Goal: Information Seeking & Learning: Check status

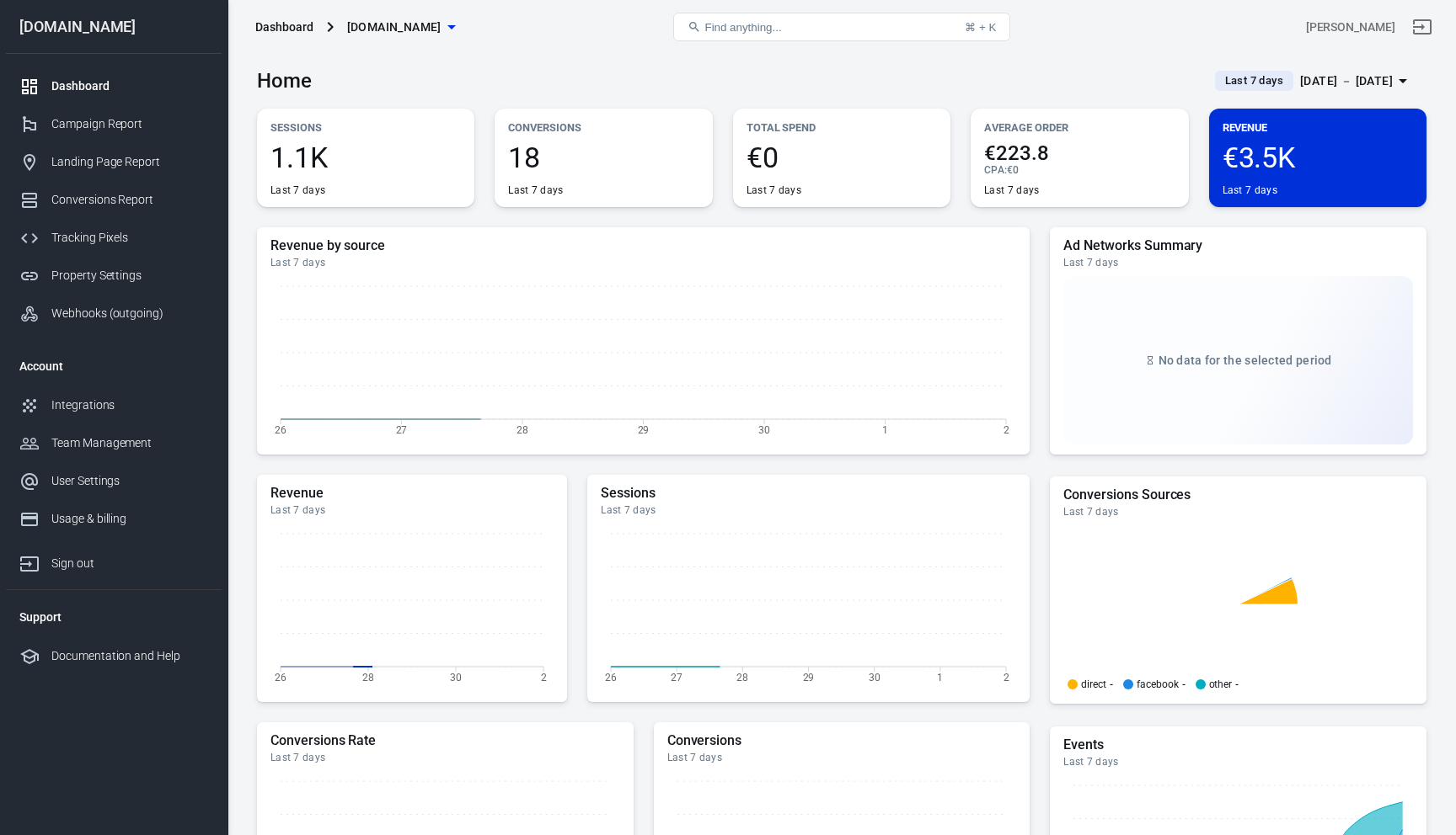
click at [1226, 73] on span "Last 7 days" at bounding box center [1254, 81] width 72 height 17
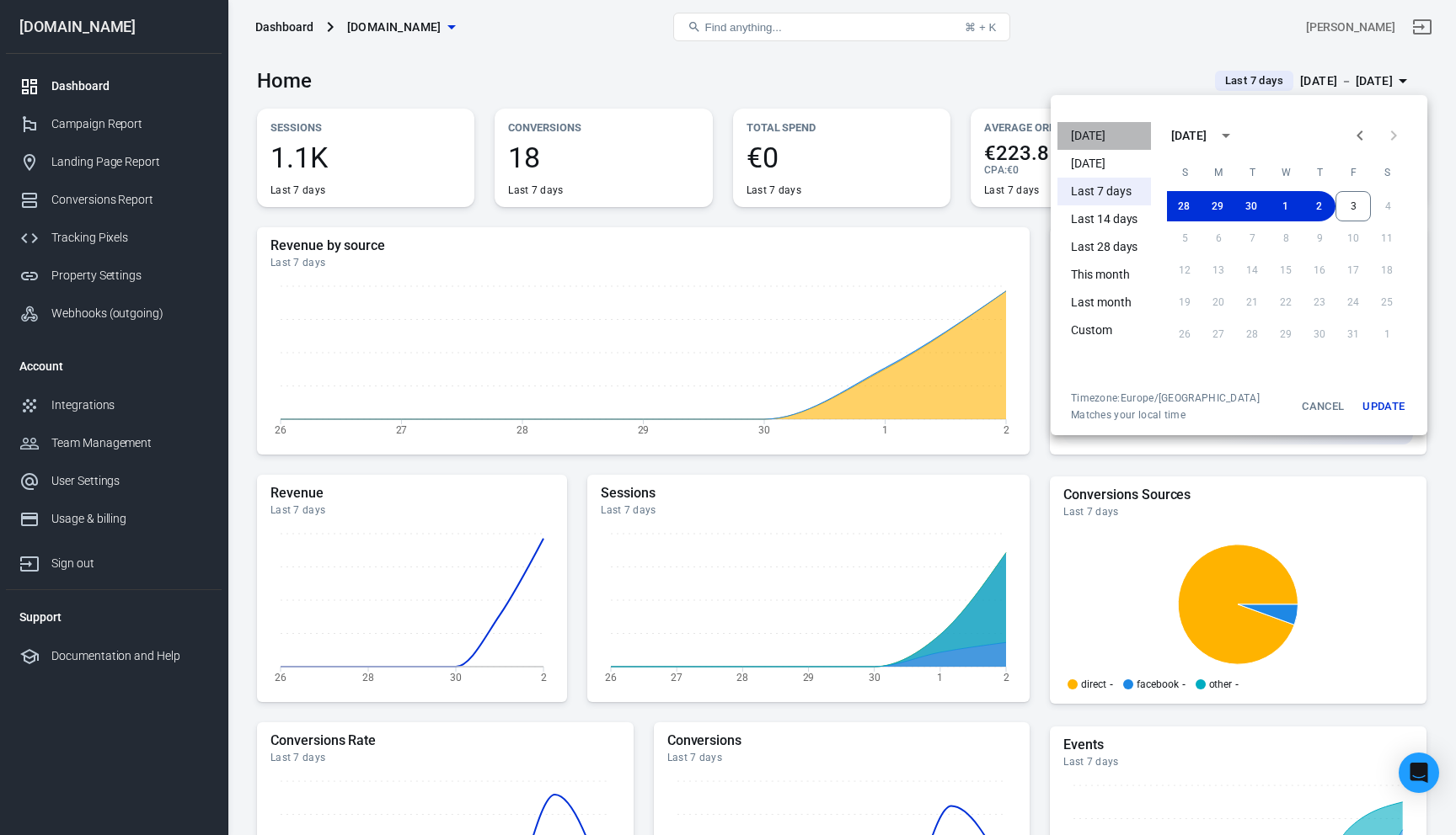
click at [1100, 135] on li "[DATE]" at bounding box center [1104, 136] width 93 height 28
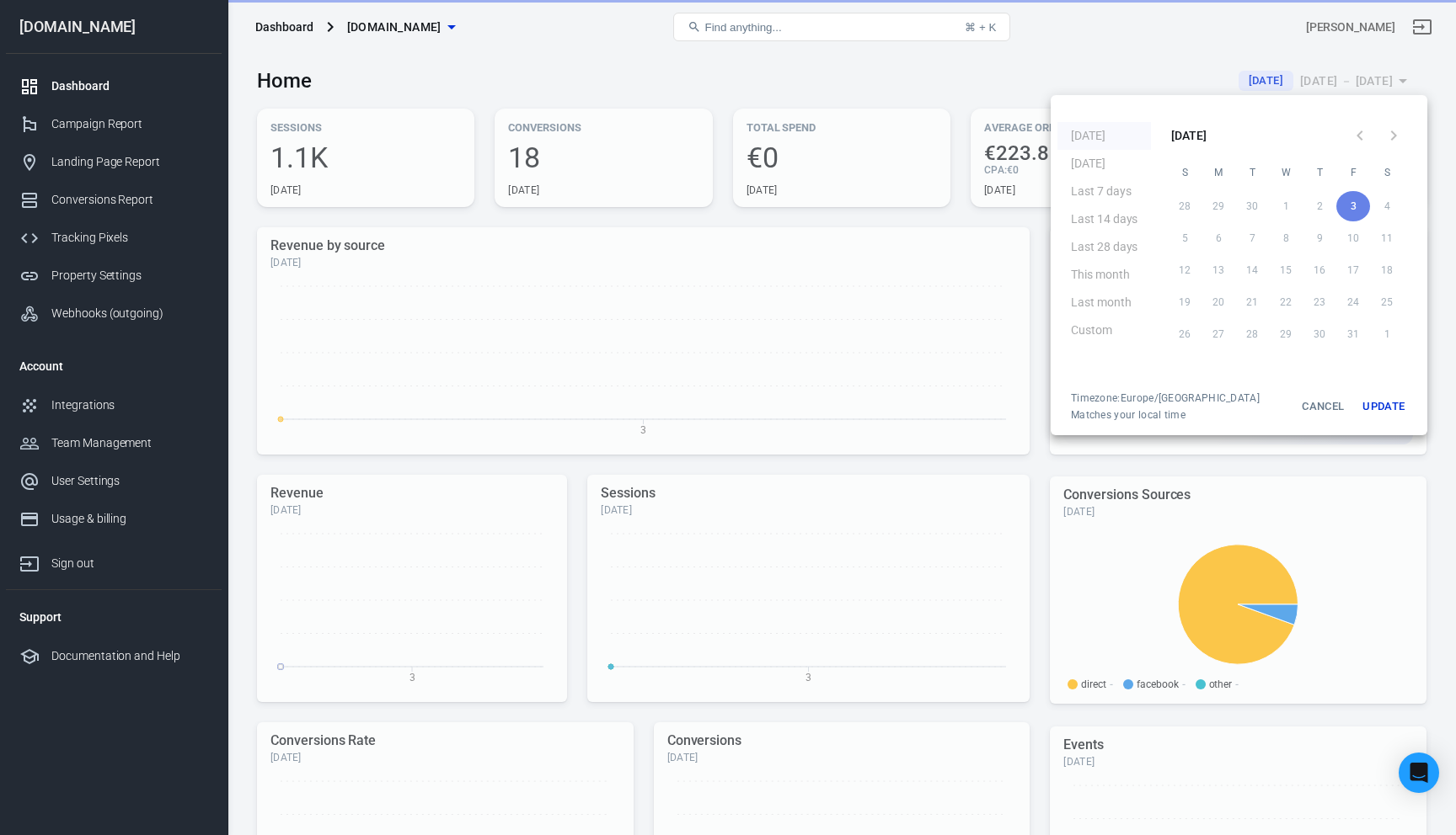
click at [975, 243] on div at bounding box center [728, 418] width 1456 height 835
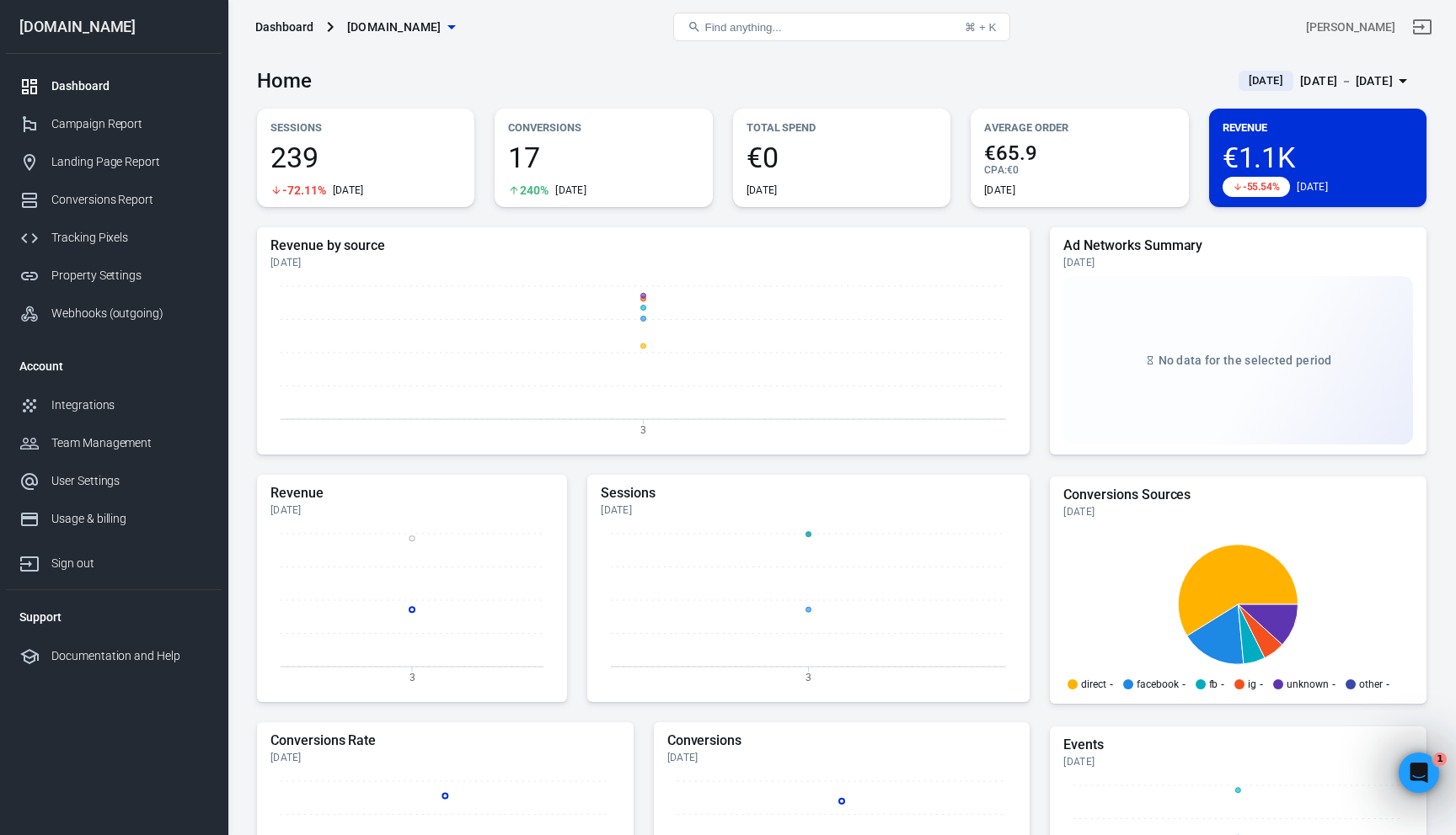
click at [1328, 75] on div "[DATE] － [DATE]" at bounding box center [1345, 82] width 92 height 21
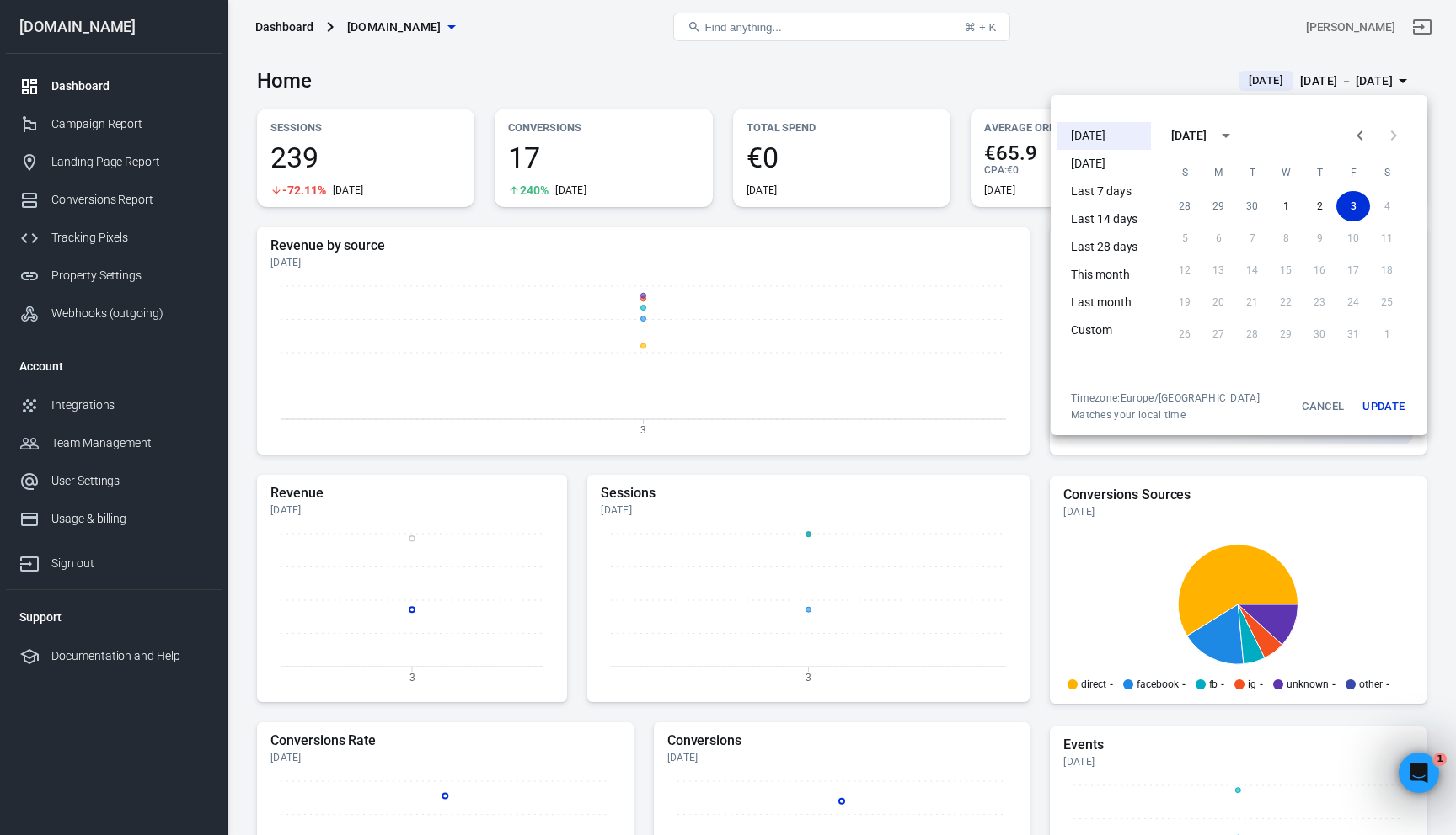
click at [98, 407] on div at bounding box center [728, 418] width 1456 height 835
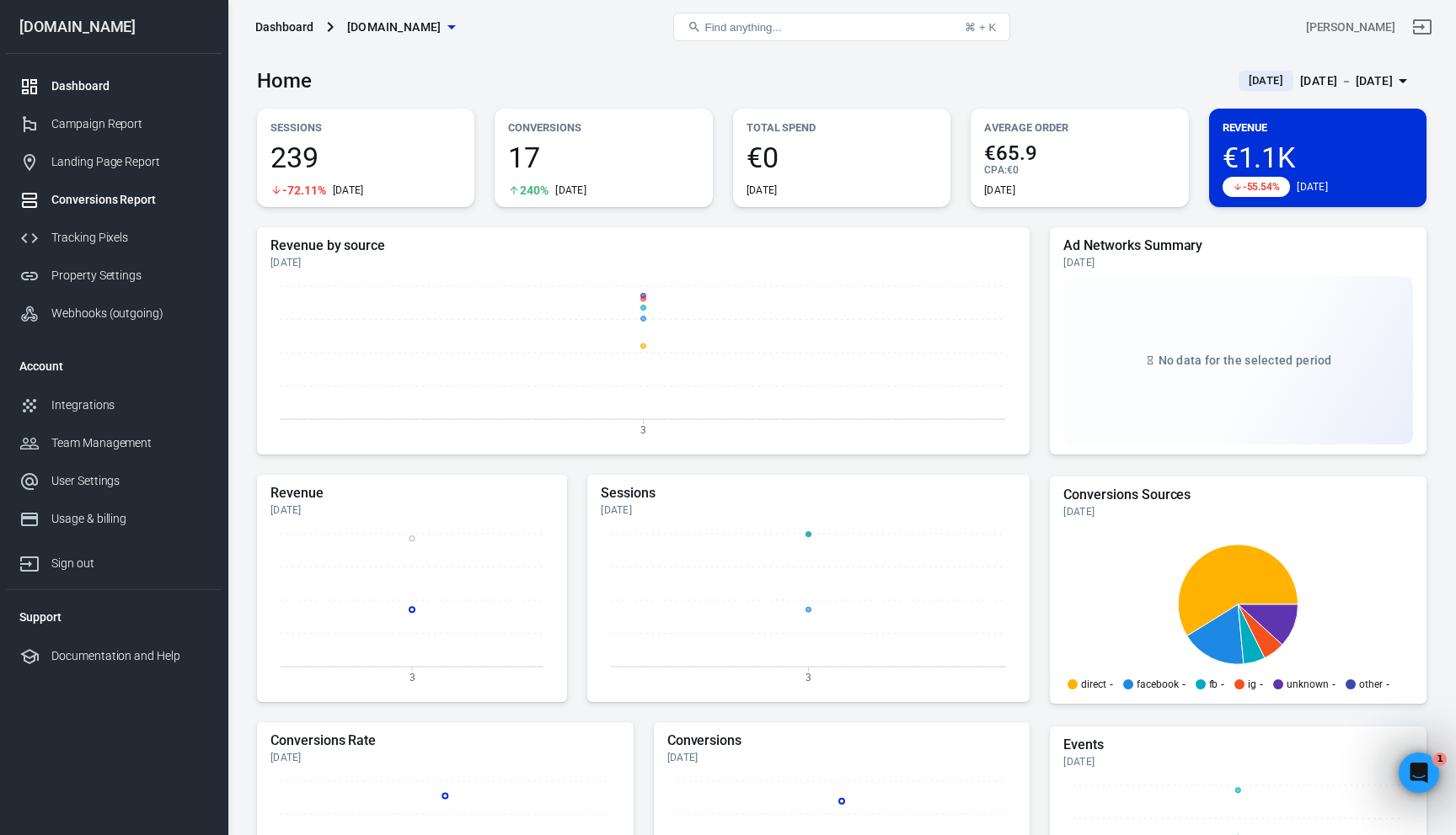
click at [160, 203] on div "Conversions Report" at bounding box center [129, 200] width 156 height 17
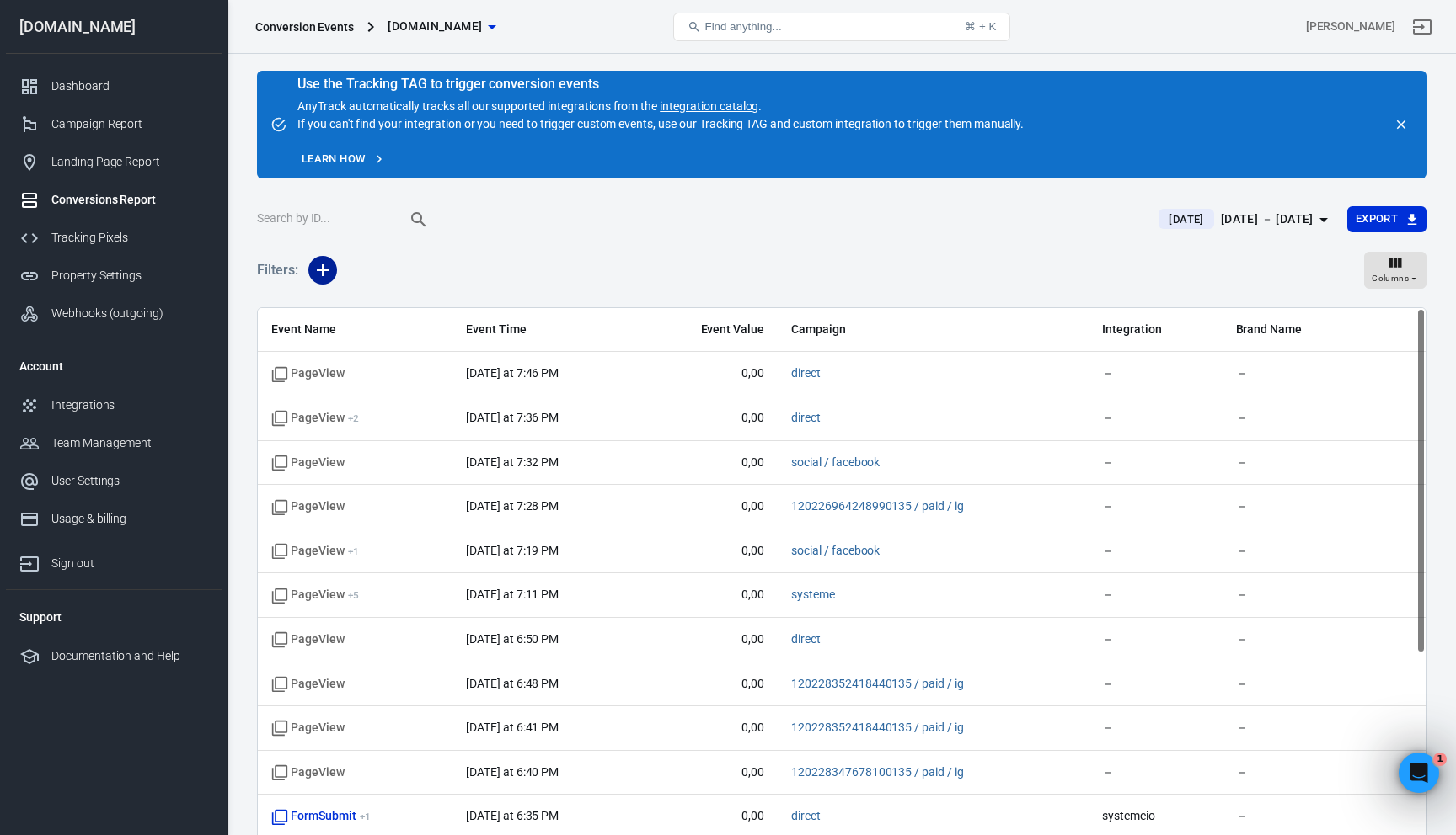
click at [316, 273] on icon "button" at bounding box center [322, 270] width 20 height 20
click at [777, 237] on div at bounding box center [728, 418] width 1456 height 835
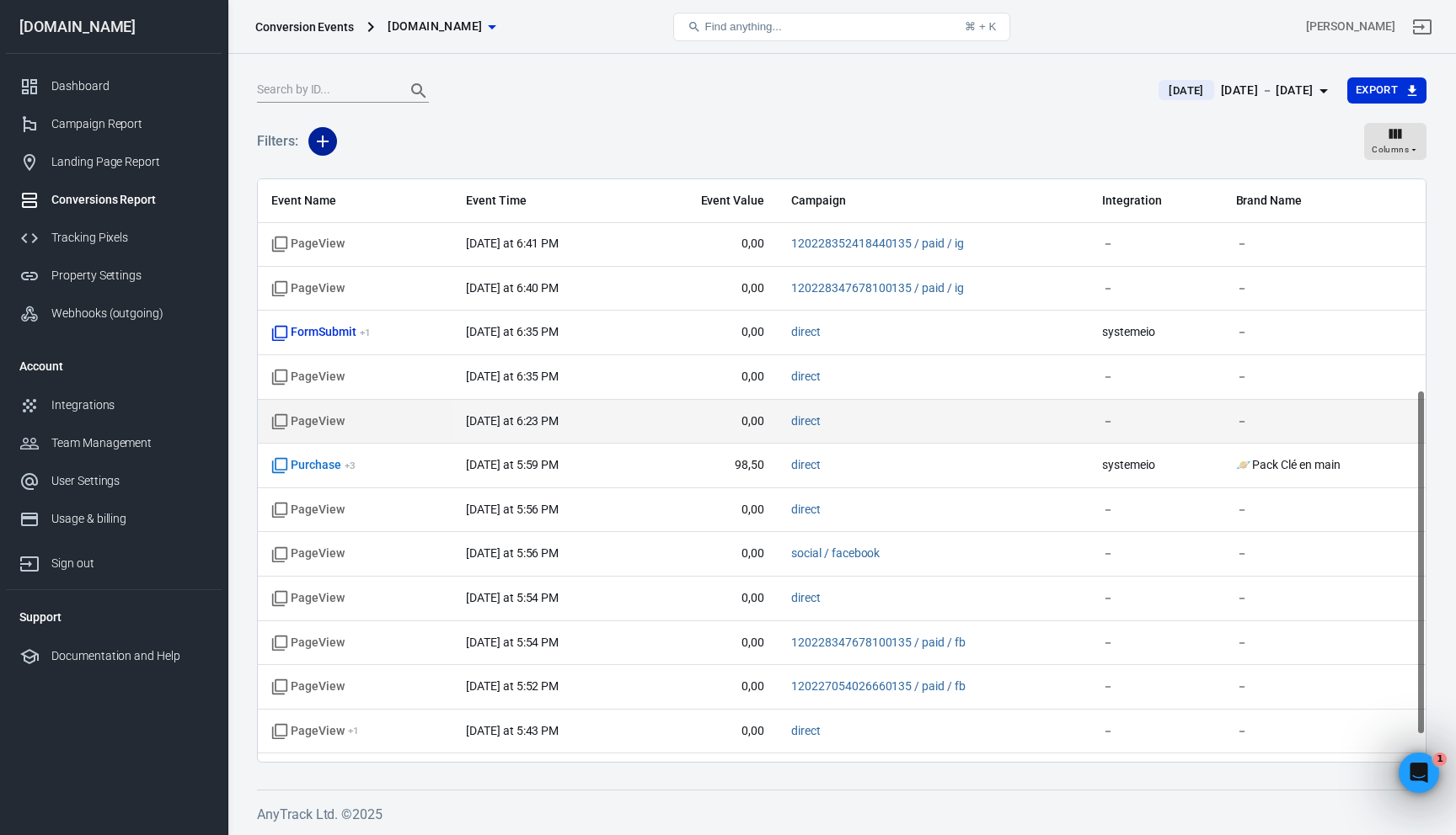
scroll to position [400, 0]
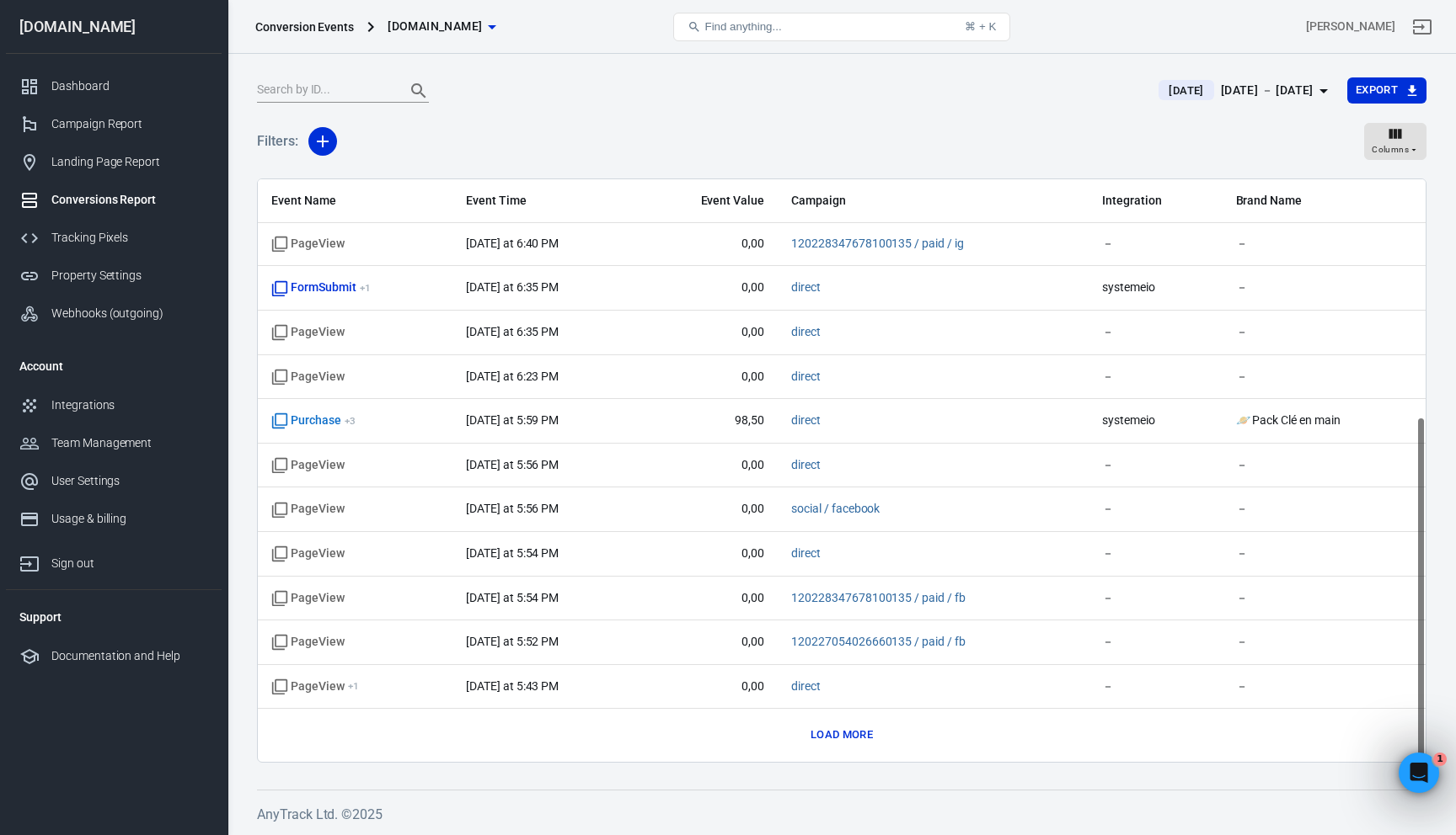
click at [856, 750] on div "Event Name Event Time Event Value Campaign Integration Brand Name PageView [DAT…" at bounding box center [841, 271] width 1168 height 983
click at [846, 739] on button "Load more" at bounding box center [841, 735] width 71 height 26
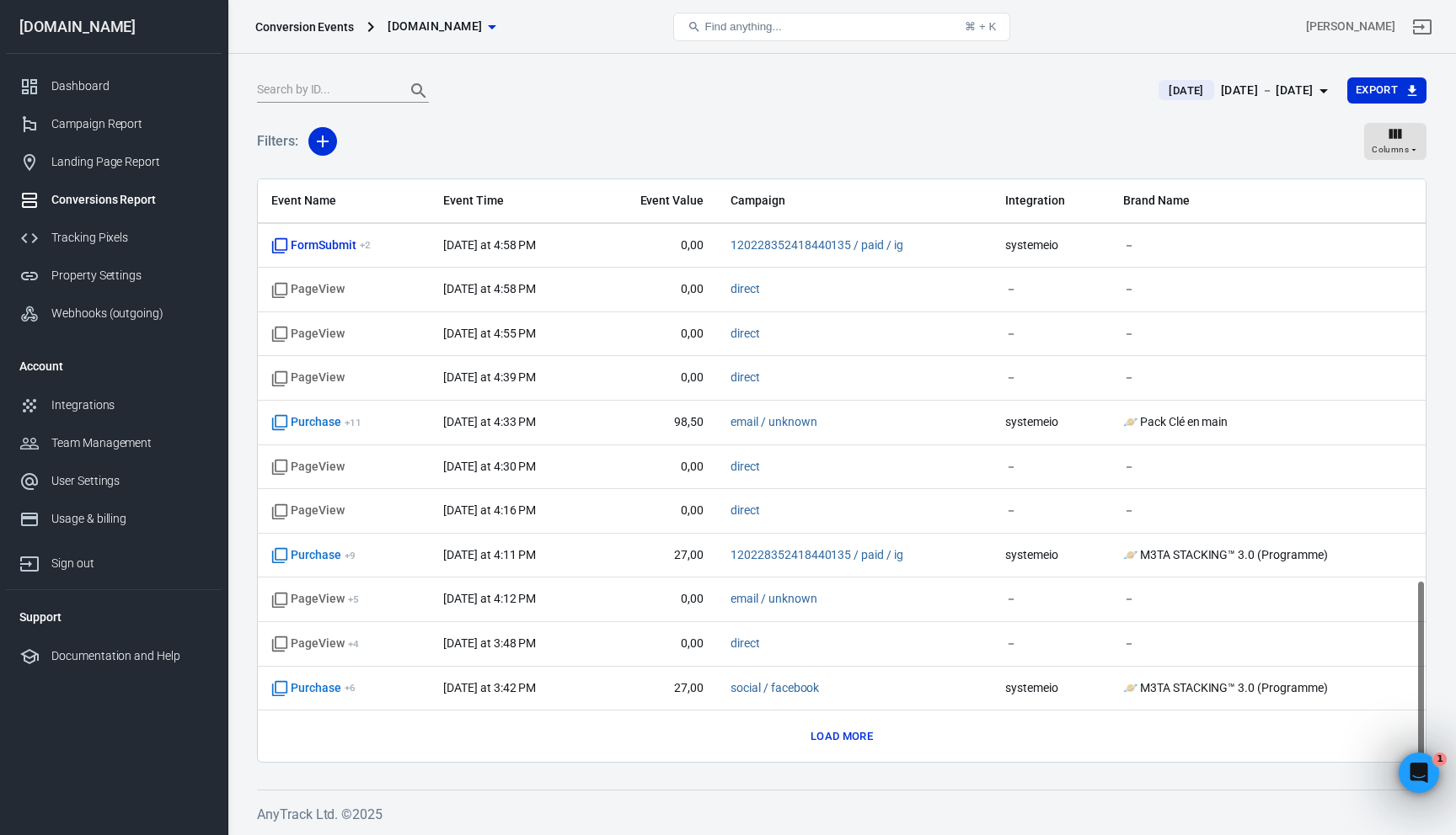
scroll to position [1286, 0]
click at [848, 733] on button "Load more" at bounding box center [841, 735] width 71 height 26
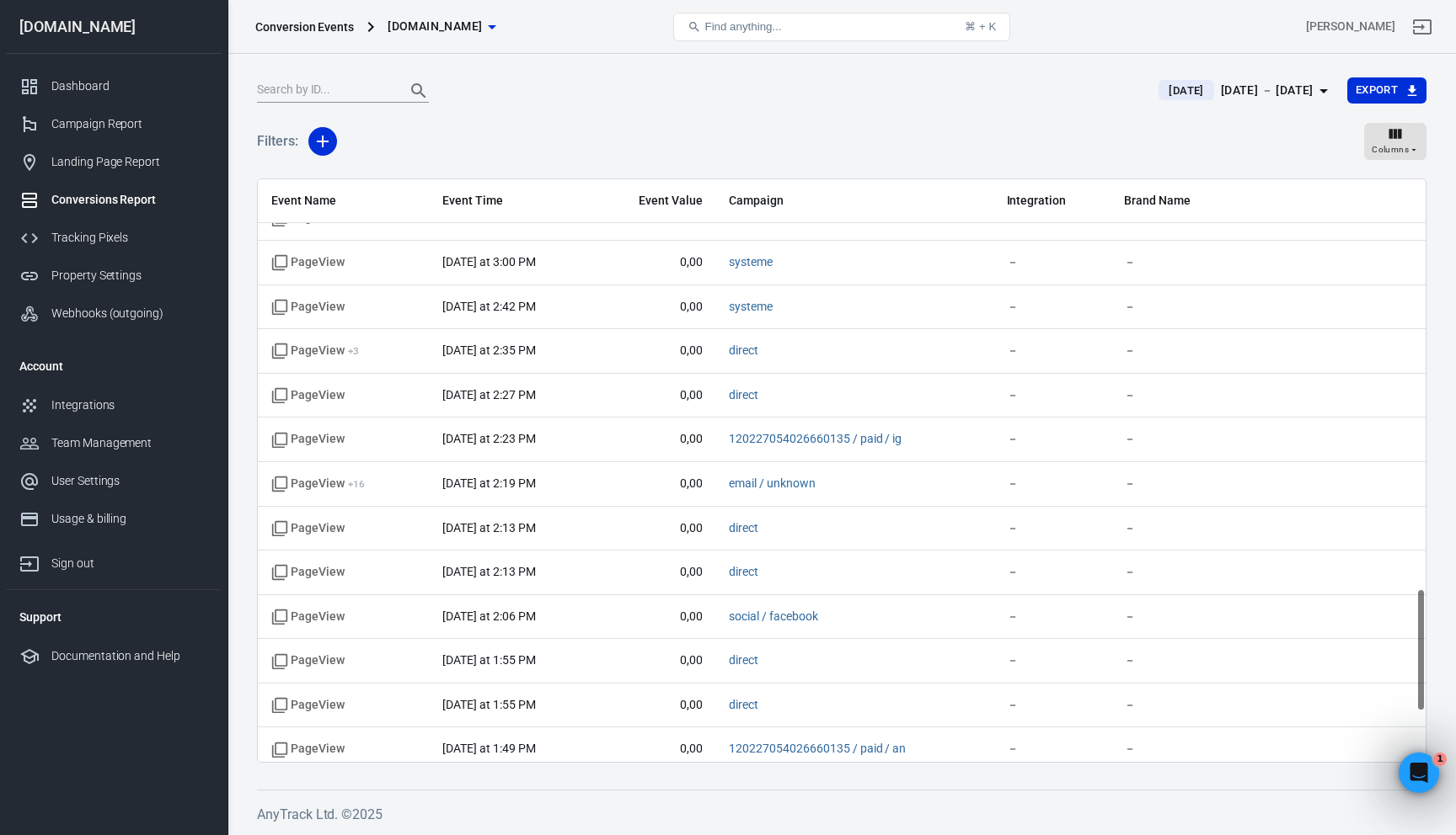
scroll to position [2172, 0]
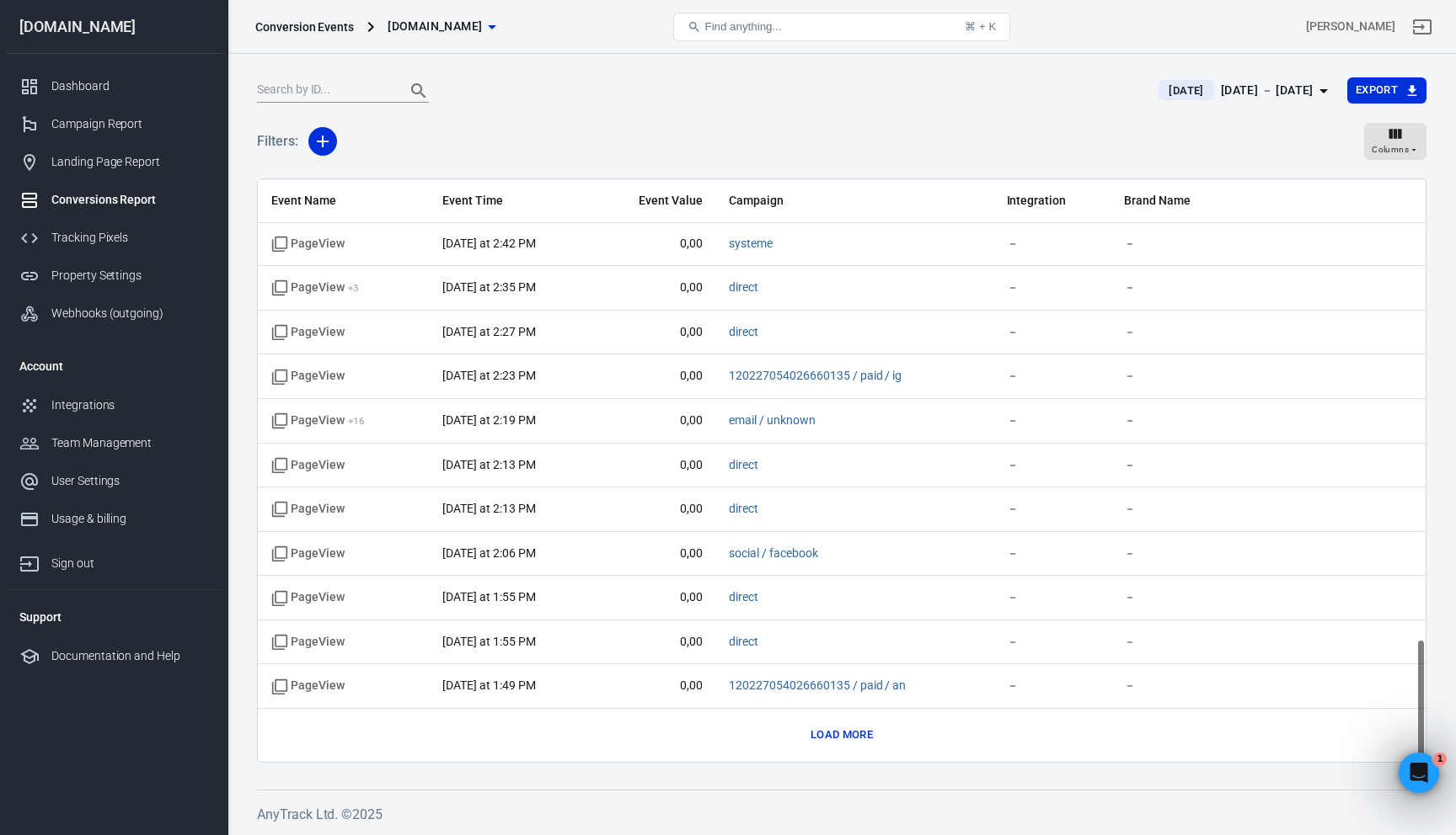
click at [864, 740] on button "Load more" at bounding box center [841, 735] width 71 height 26
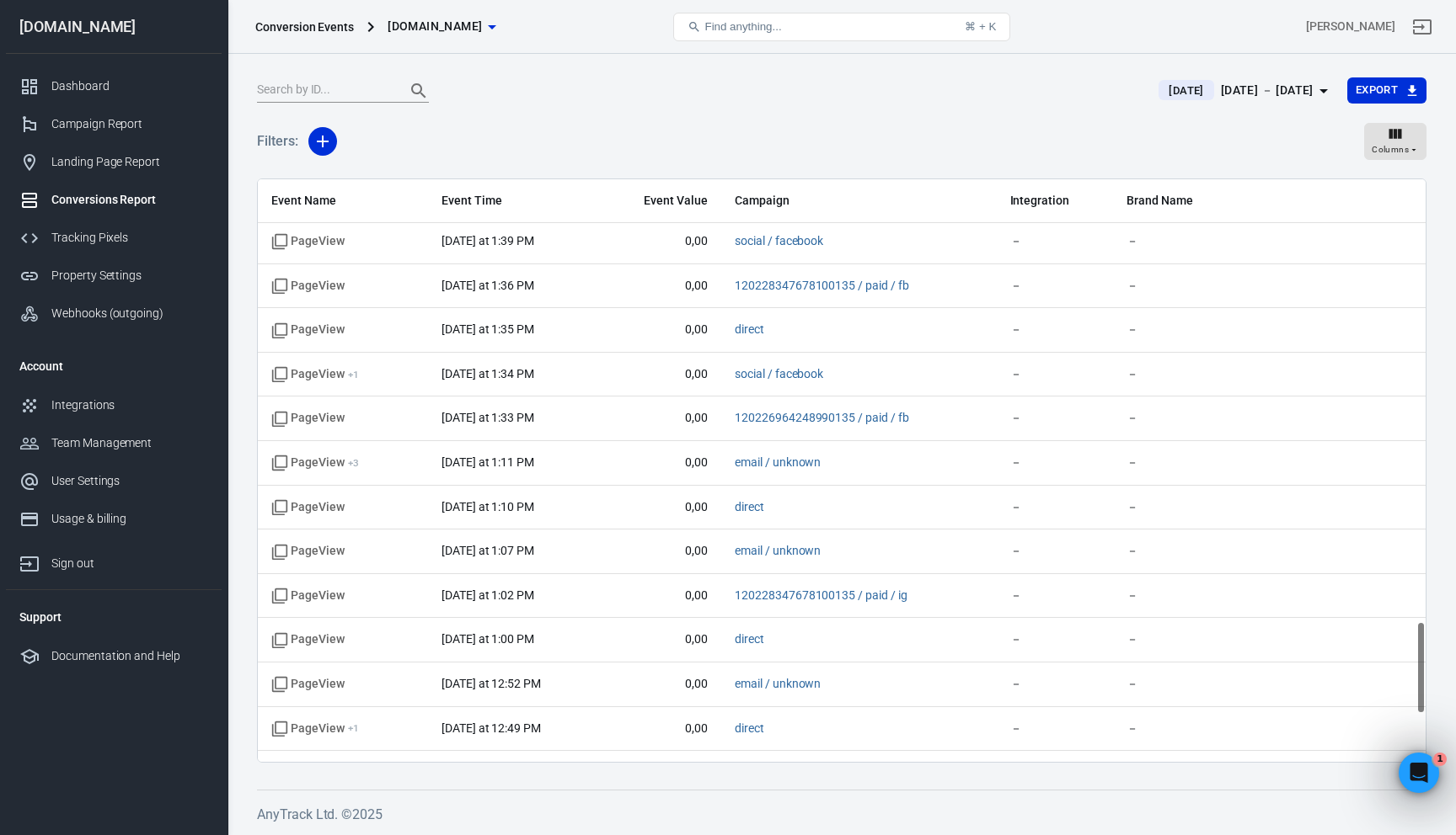
scroll to position [3057, 0]
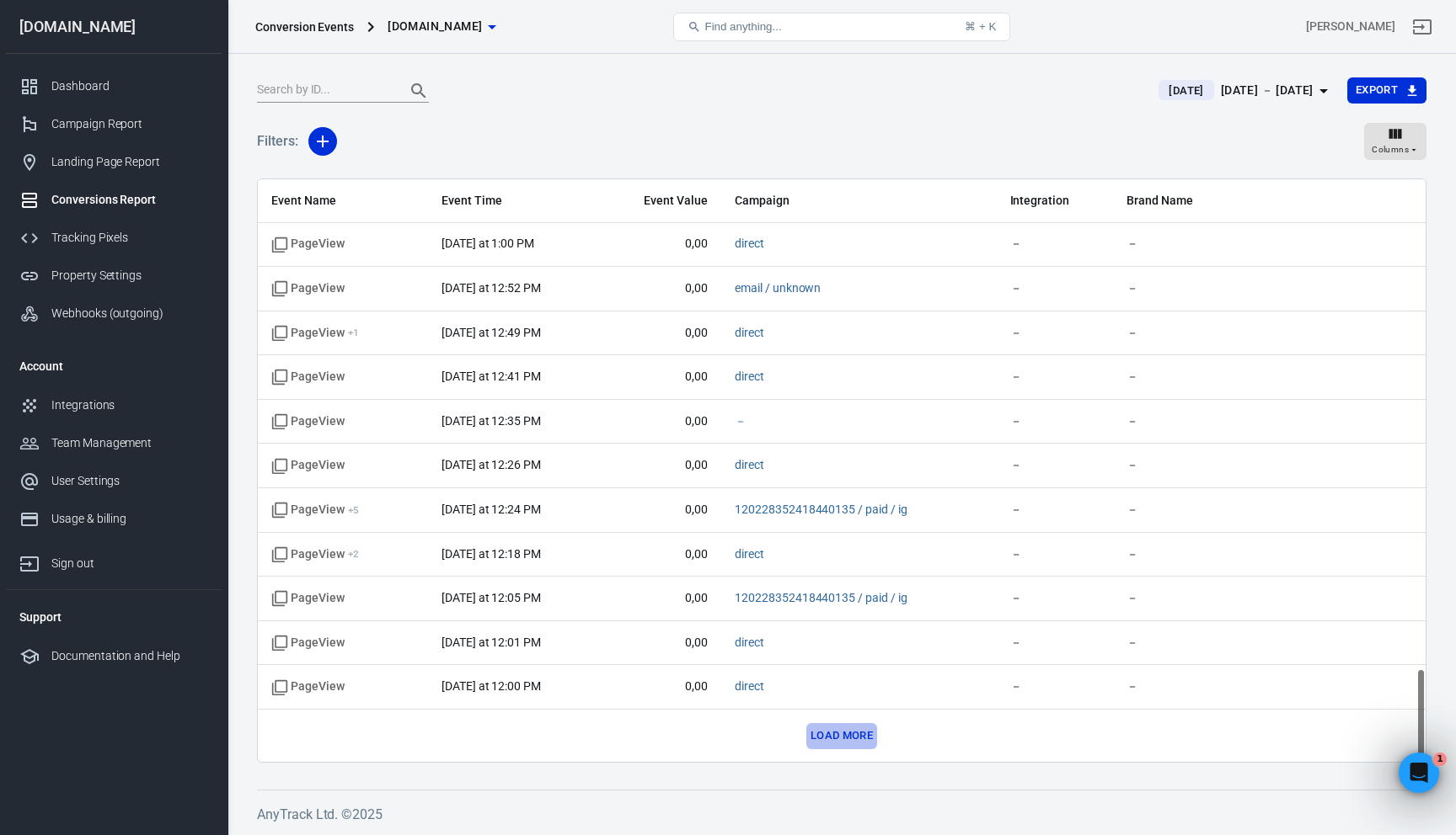
click at [825, 729] on button "Load more" at bounding box center [841, 736] width 71 height 26
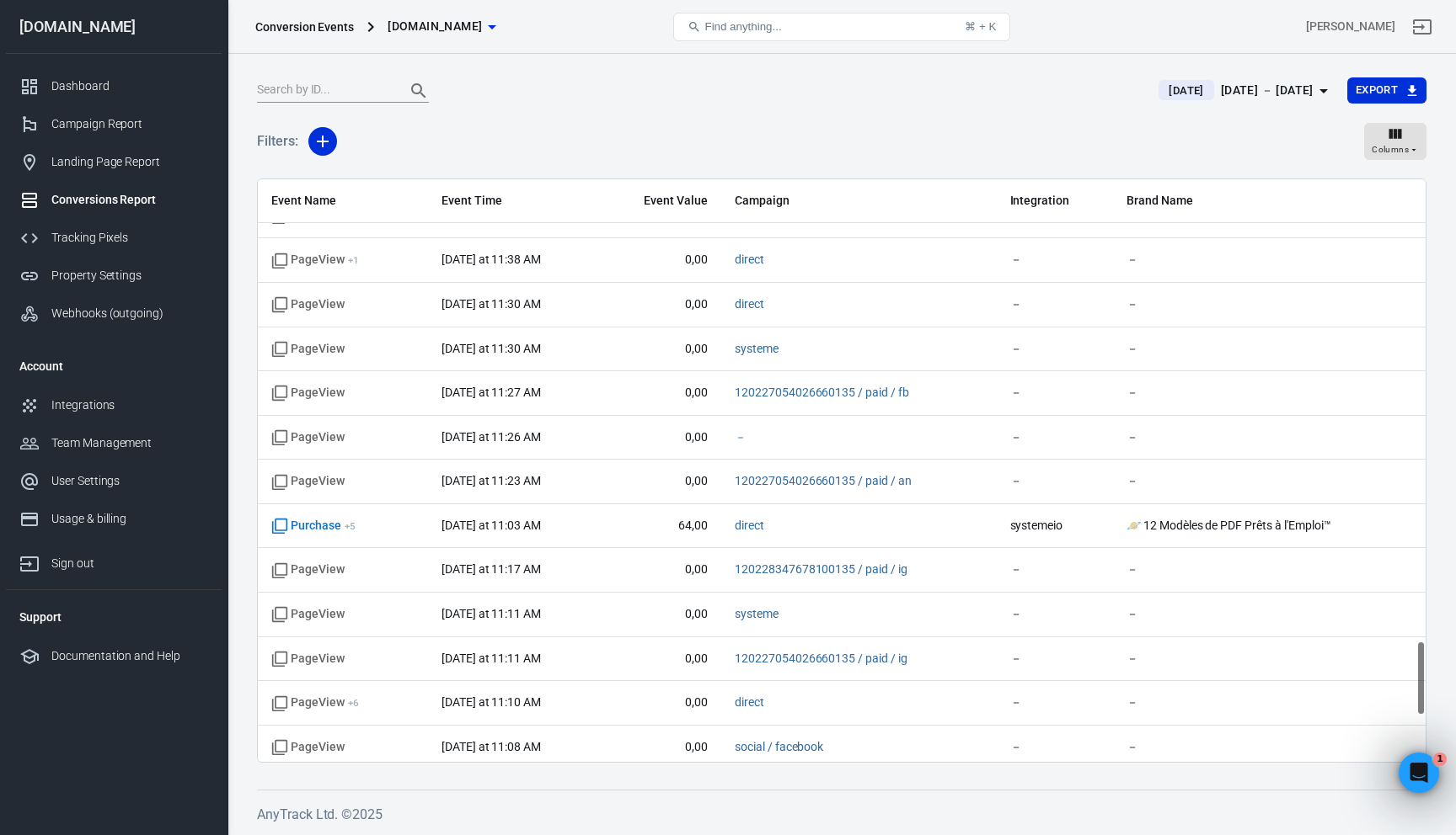
scroll to position [3943, 0]
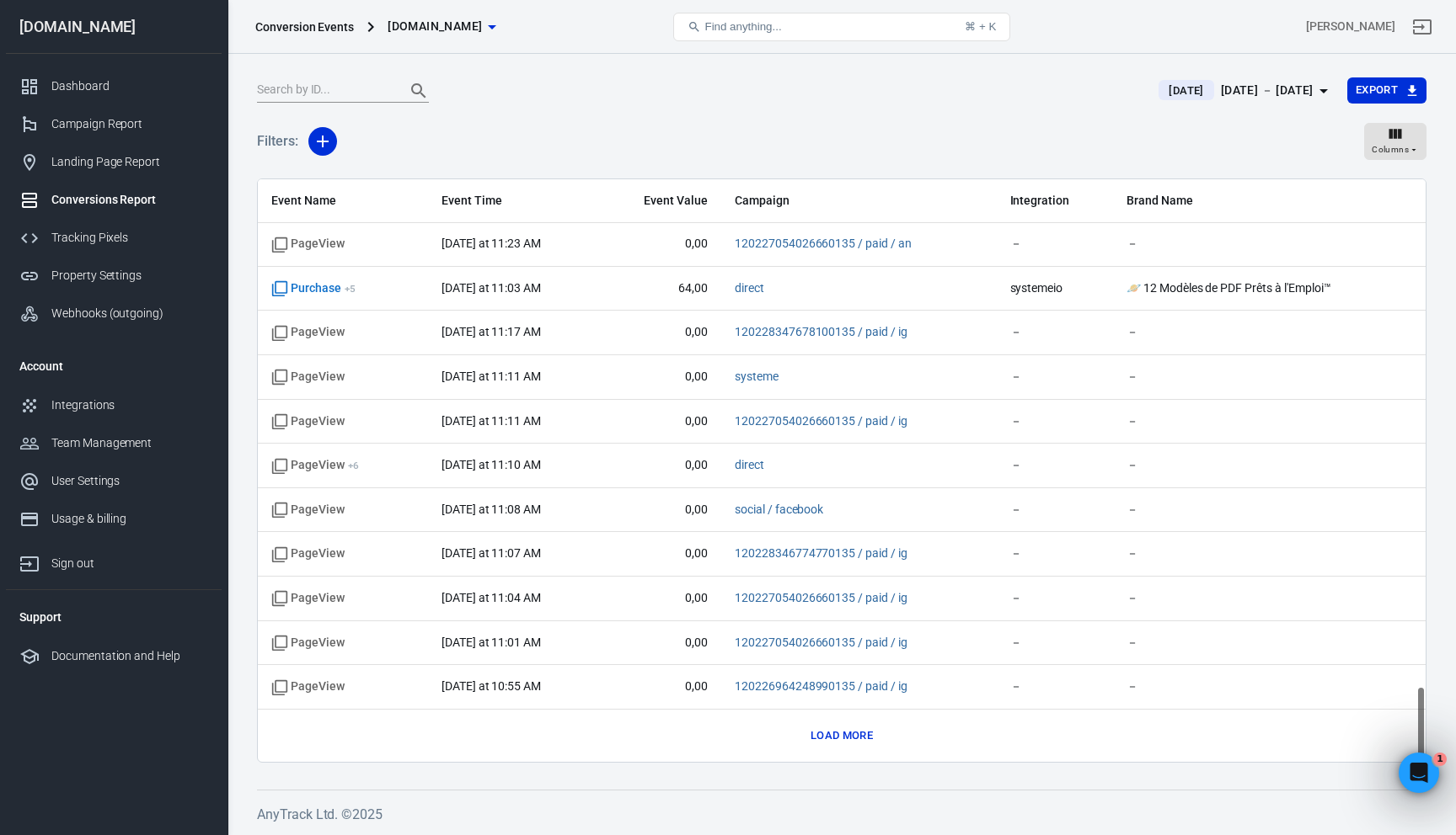
click at [836, 736] on button "Load more" at bounding box center [841, 736] width 71 height 26
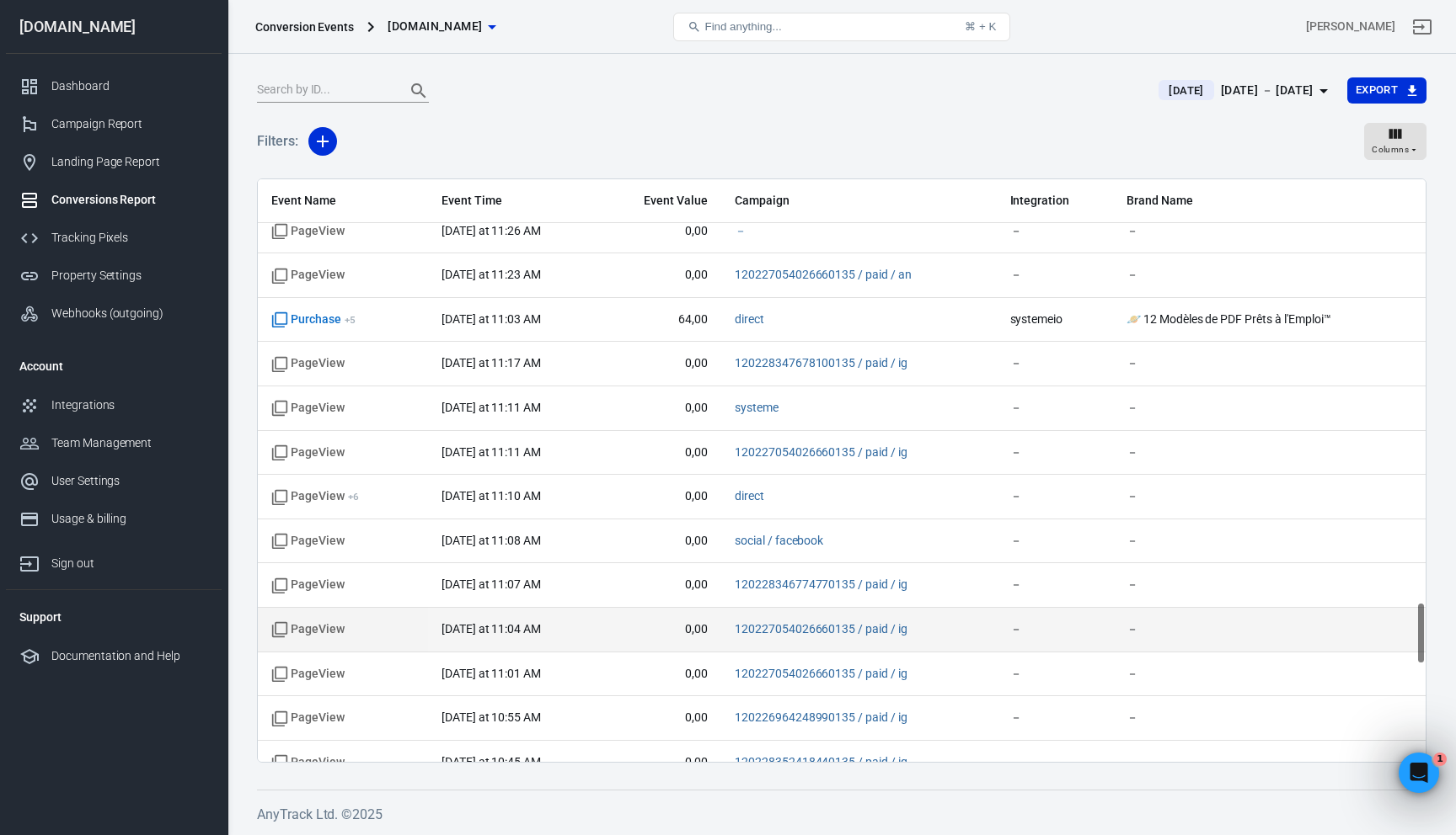
scroll to position [3908, 0]
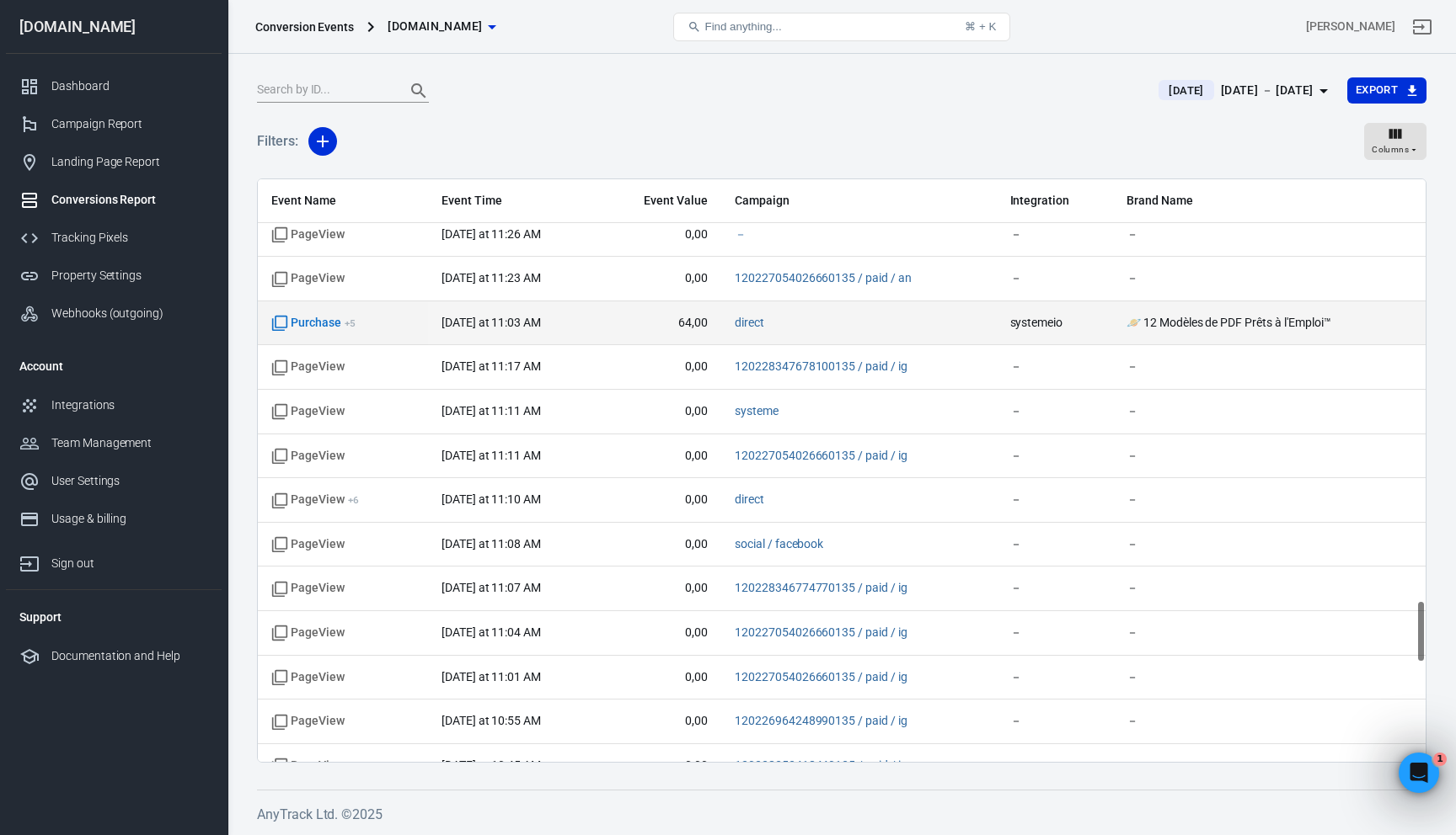
click at [679, 320] on span "64,00" at bounding box center [660, 322] width 95 height 17
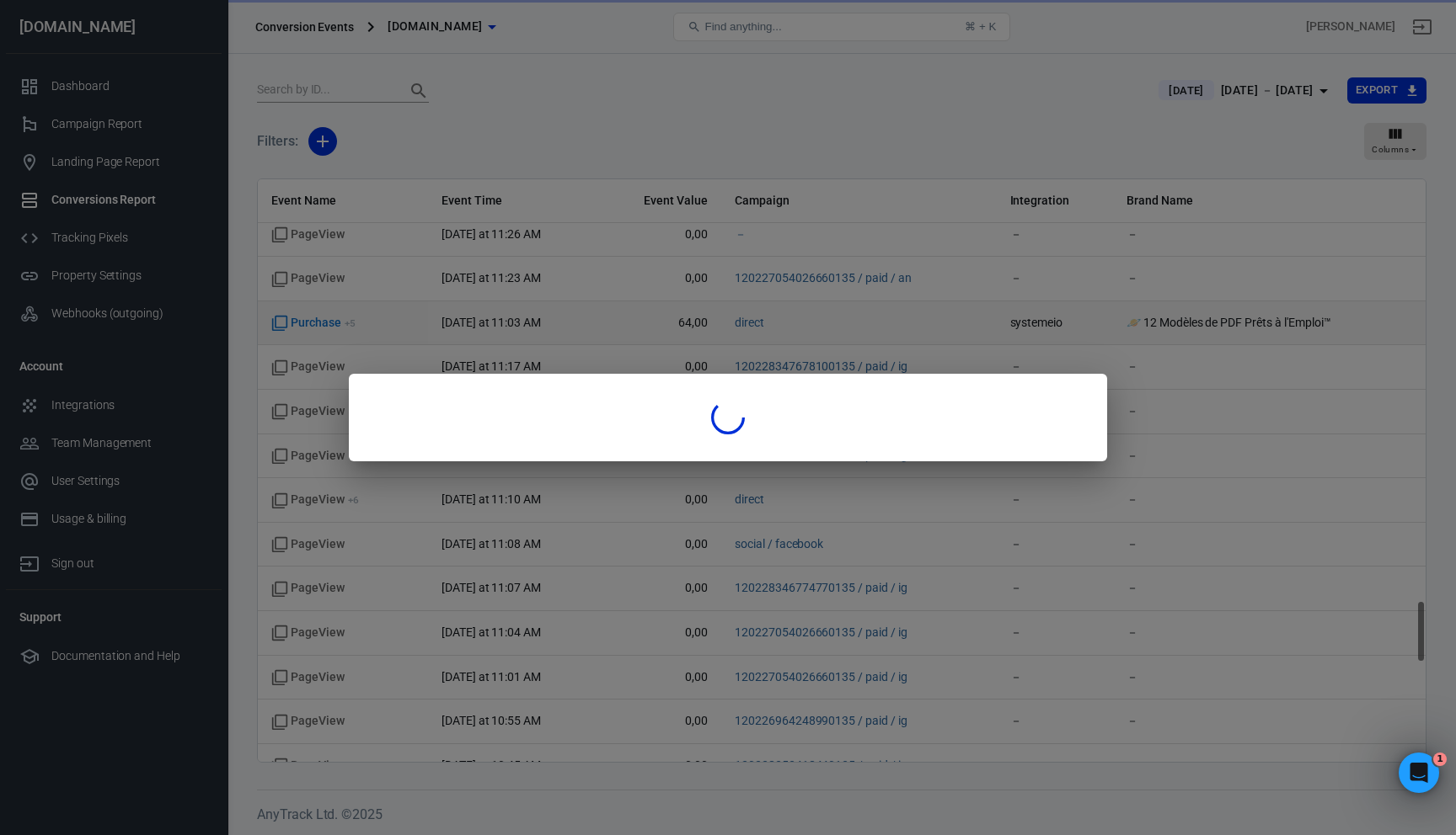
click at [679, 320] on div at bounding box center [728, 418] width 1456 height 835
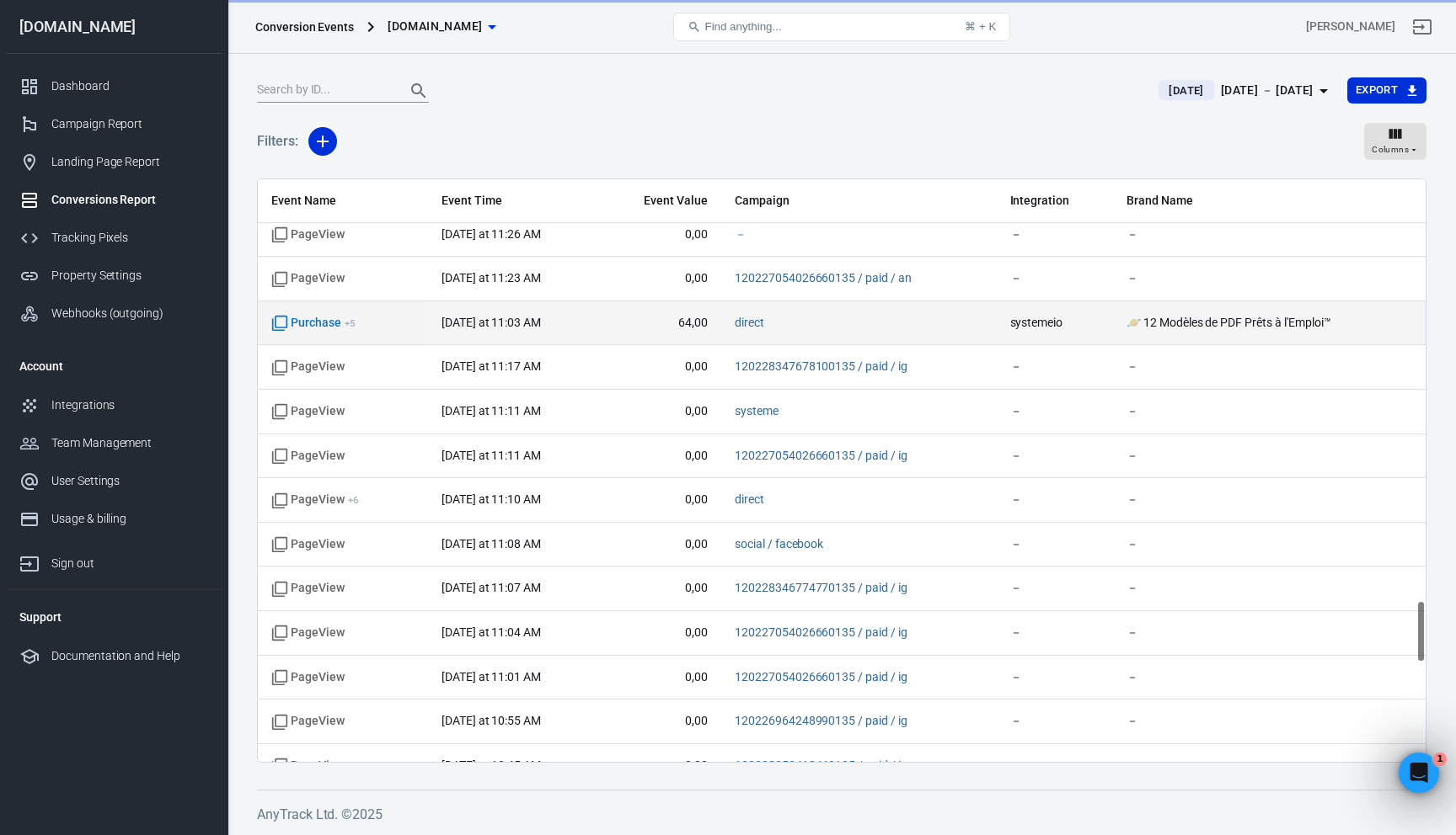
click at [681, 322] on span "64,00" at bounding box center [660, 322] width 95 height 17
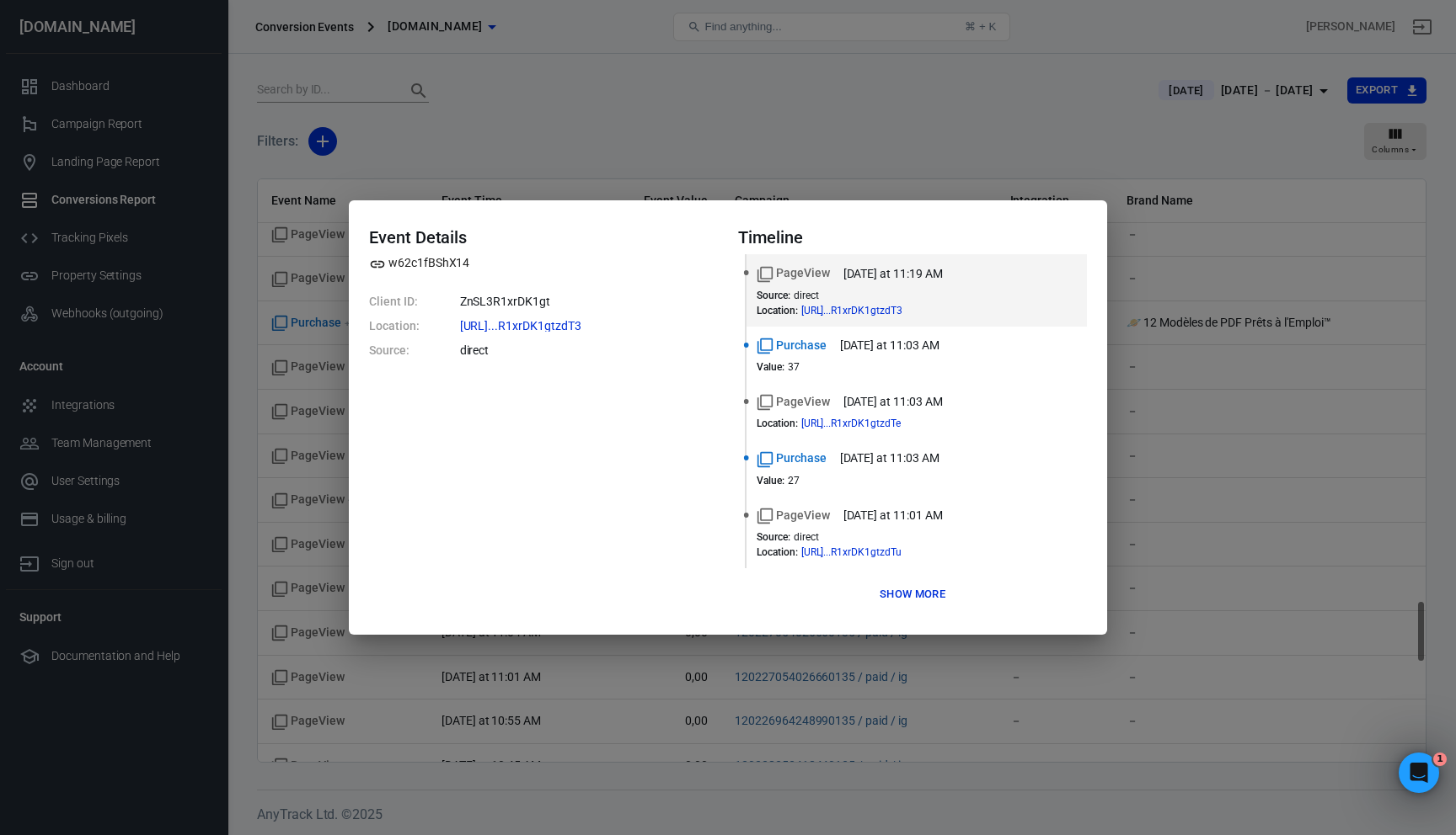
click at [516, 158] on div "Event Details w62c1fBShX14 Client ID: ZnSL3R1xrDK1gt Location: [URL]...R1xrDK1g…" at bounding box center [728, 418] width 1456 height 835
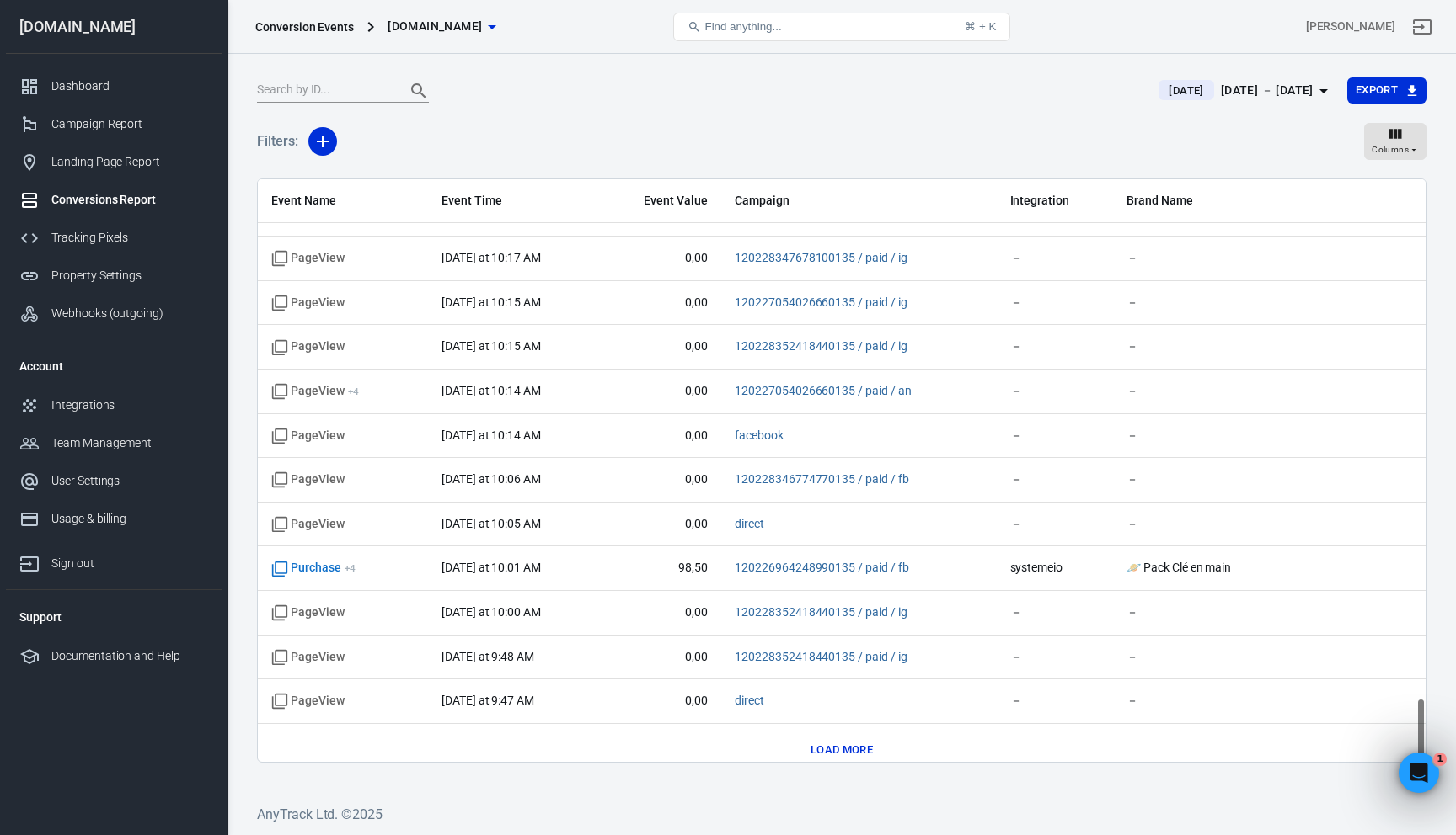
scroll to position [4828, 0]
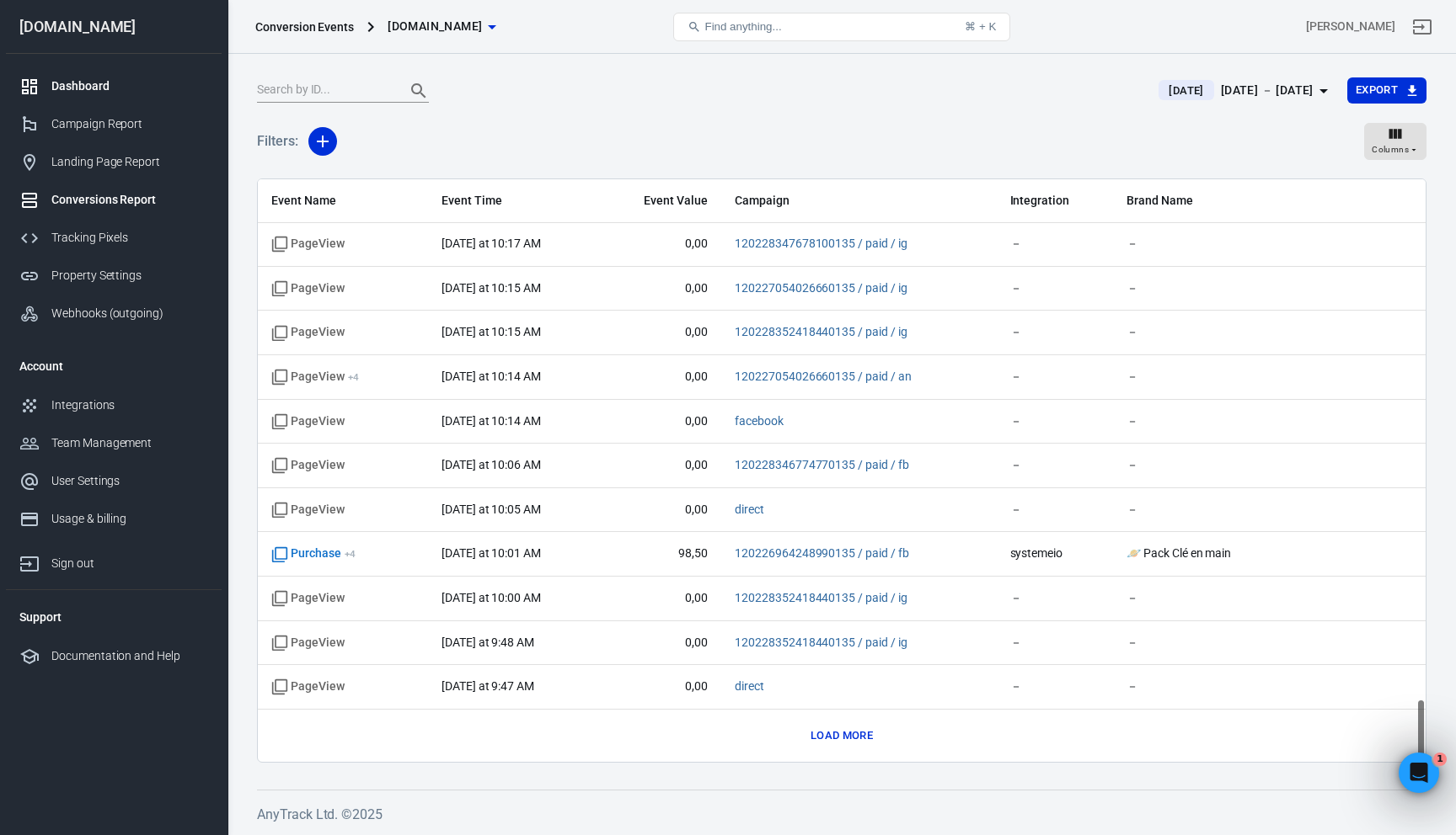
click at [87, 83] on div "Dashboard" at bounding box center [129, 86] width 156 height 17
